Goal: Navigation & Orientation: Find specific page/section

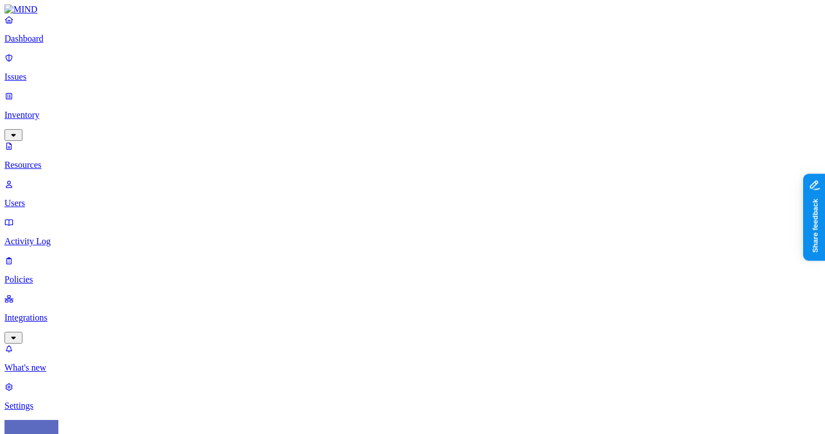
click at [89, 44] on p "Dashboard" at bounding box center [412, 39] width 816 height 10
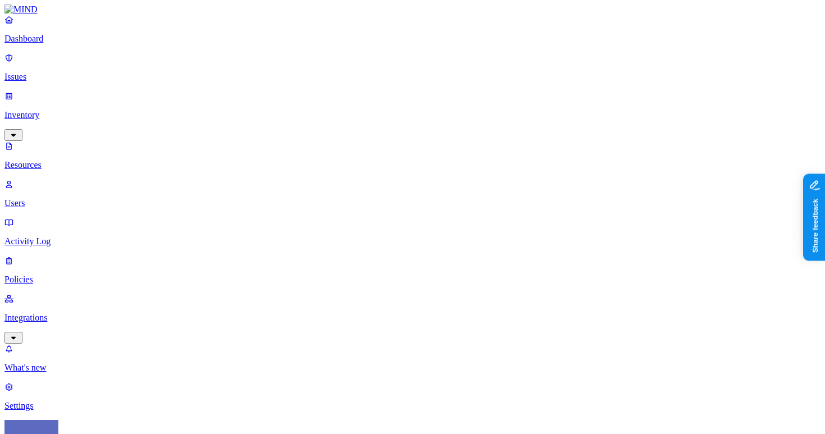
scroll to position [234, 0]
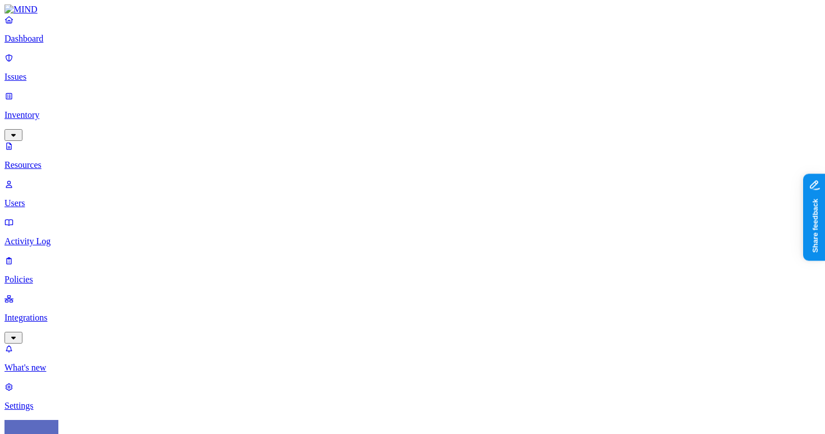
drag, startPoint x: 281, startPoint y: 71, endPoint x: 437, endPoint y: 97, distance: 158.6
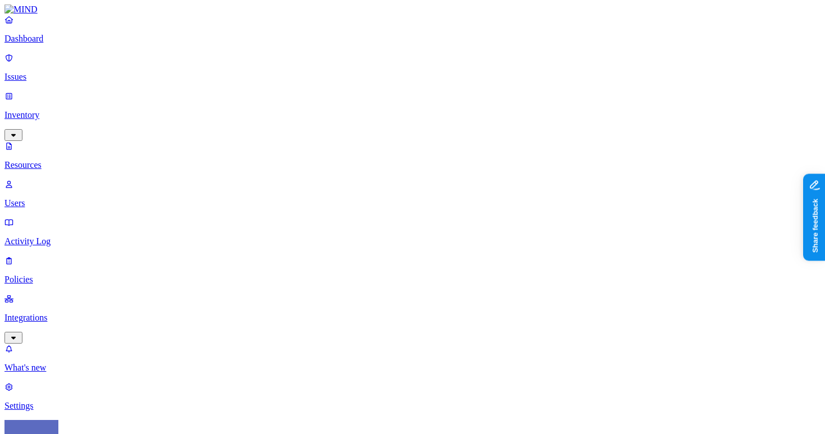
scroll to position [0, 0]
click at [77, 44] on p "Dashboard" at bounding box center [412, 39] width 816 height 10
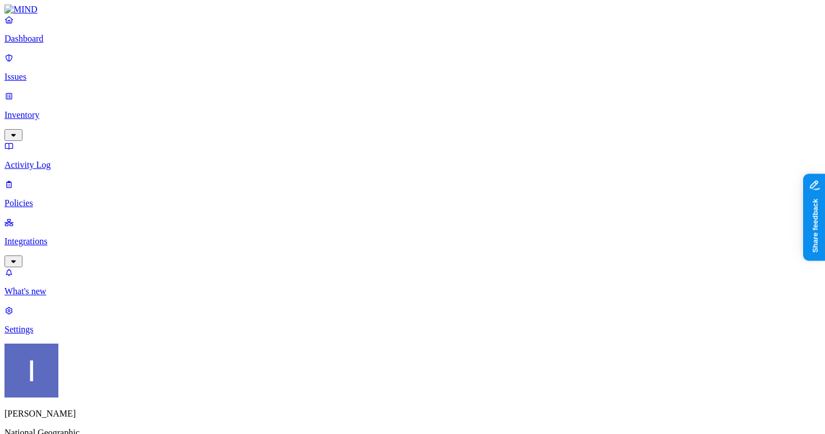
click at [72, 77] on link "Issues" at bounding box center [412, 67] width 816 height 29
click at [73, 110] on p "Inventory" at bounding box center [412, 115] width 816 height 10
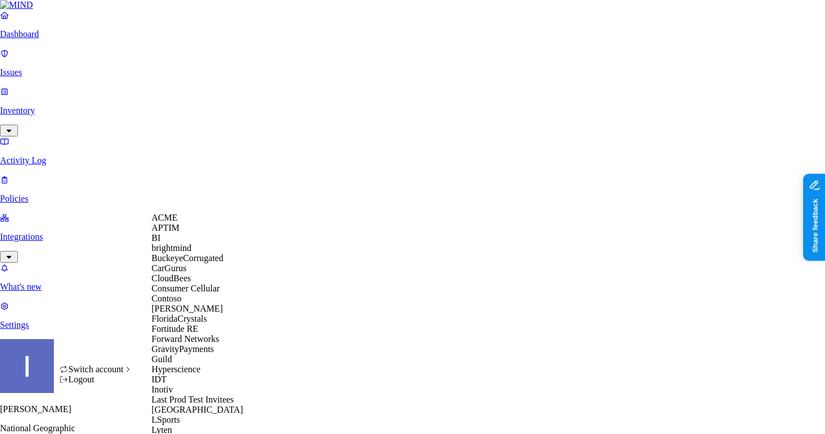
click at [195, 218] on div "ACME" at bounding box center [205, 218] width 109 height 10
